Goal: Information Seeking & Learning: Learn about a topic

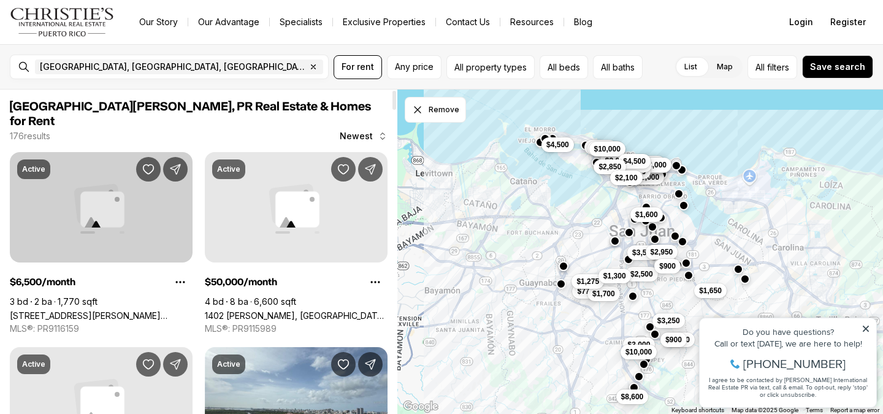
click at [117, 310] on link "[STREET_ADDRESS][PERSON_NAME][PERSON_NAME]" at bounding box center [101, 315] width 183 height 10
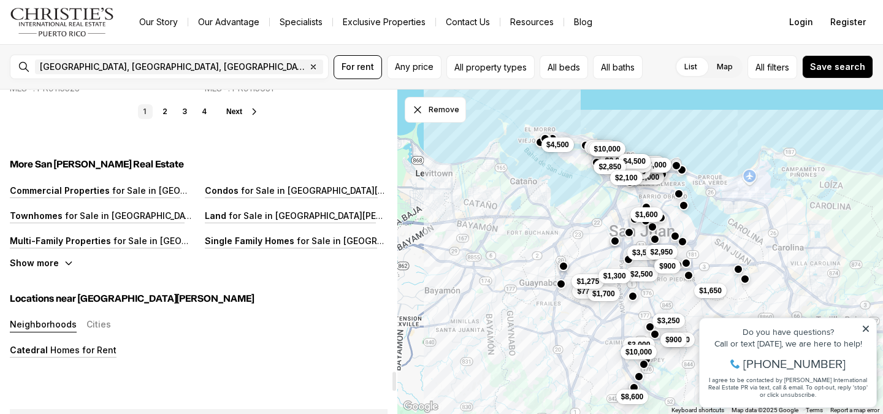
scroll to position [4732, 0]
